Goal: Find specific fact: Find specific fact

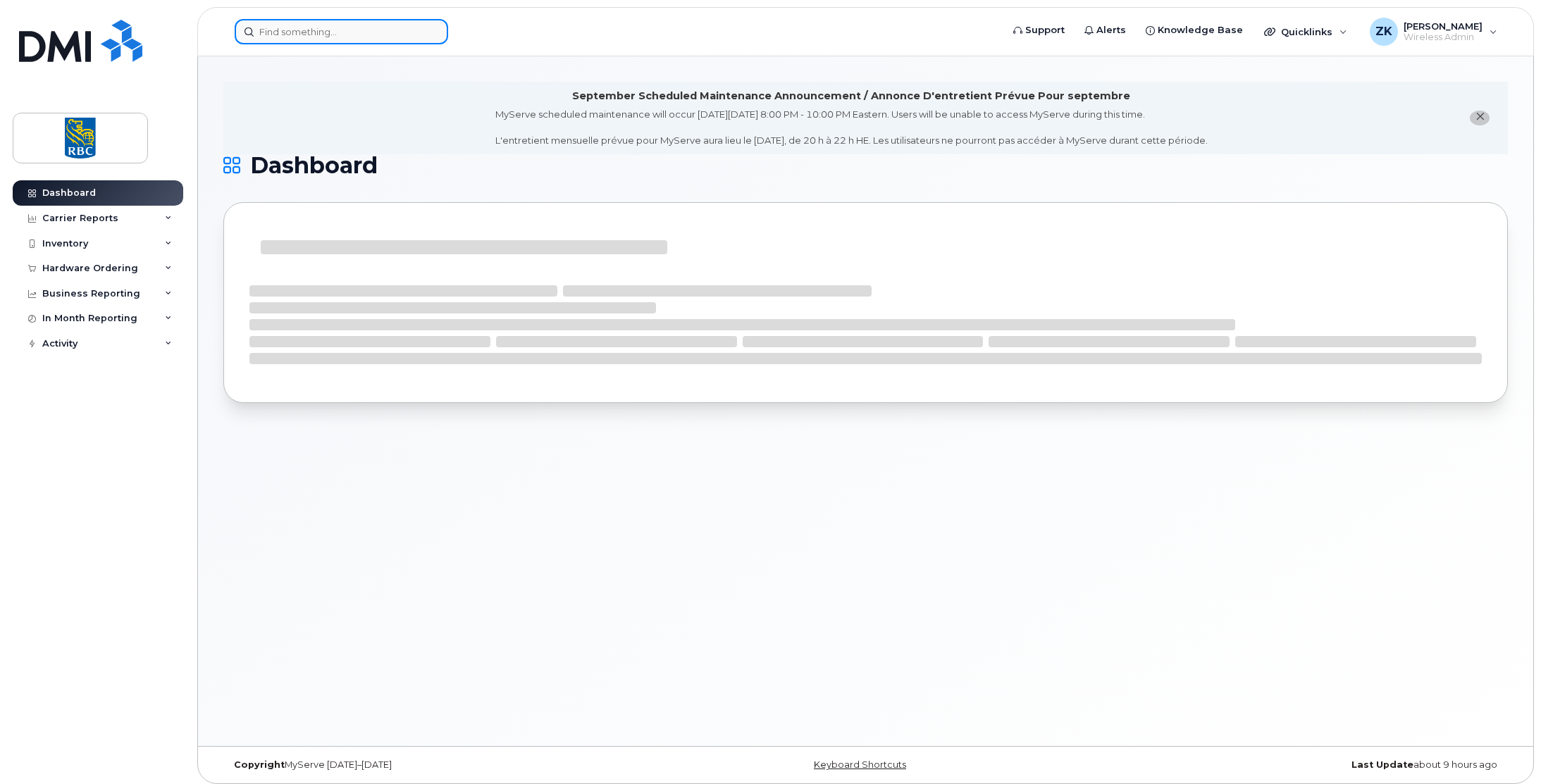
click at [313, 28] on input at bounding box center [341, 32] width 214 height 26
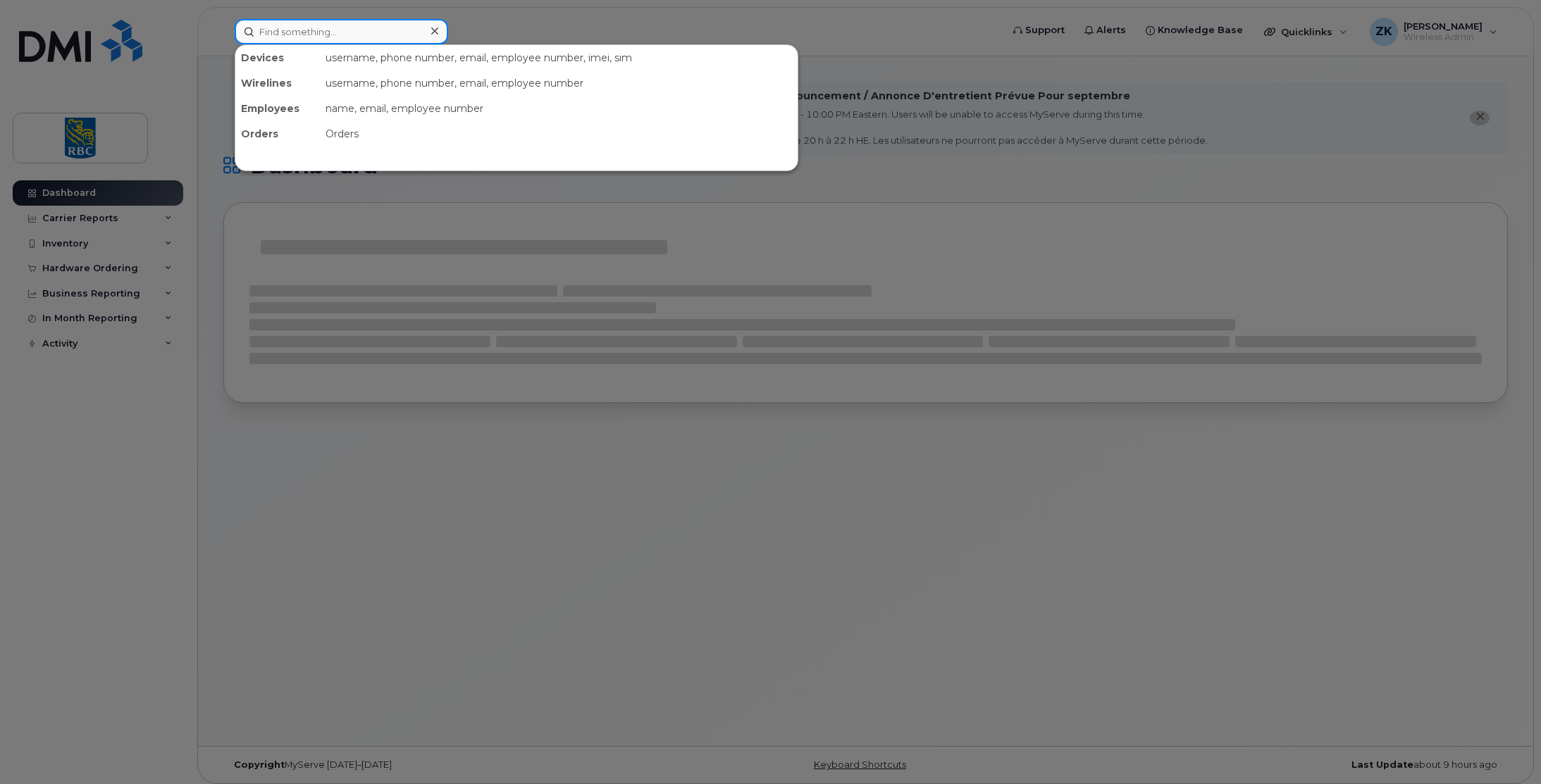
paste input "4167092392"
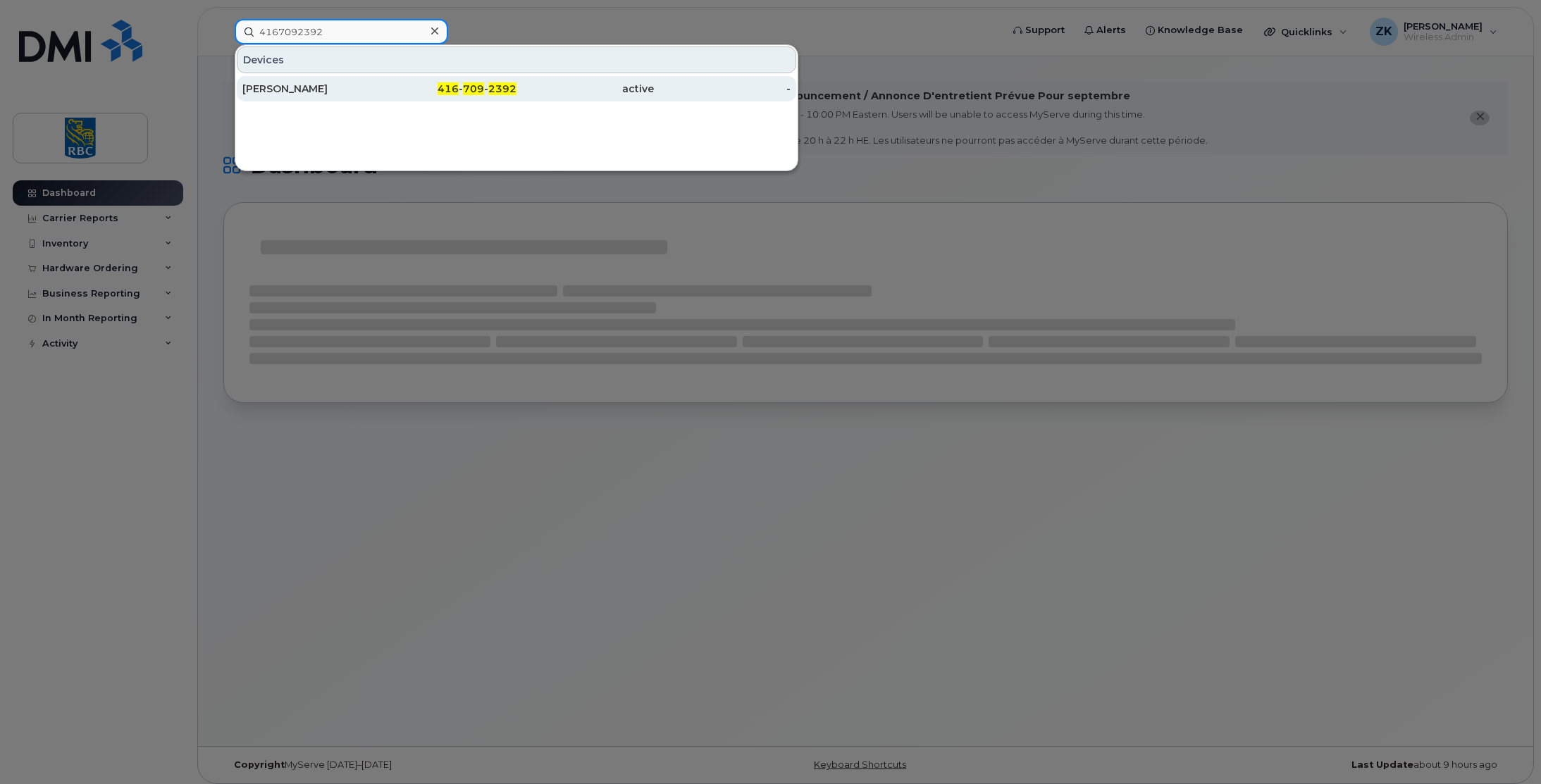
type input "4167092392"
drag, startPoint x: 276, startPoint y: 89, endPoint x: 303, endPoint y: 97, distance: 28.2
click at [276, 89] on div "[PERSON_NAME]" at bounding box center [311, 89] width 137 height 14
